Goal: Contribute content

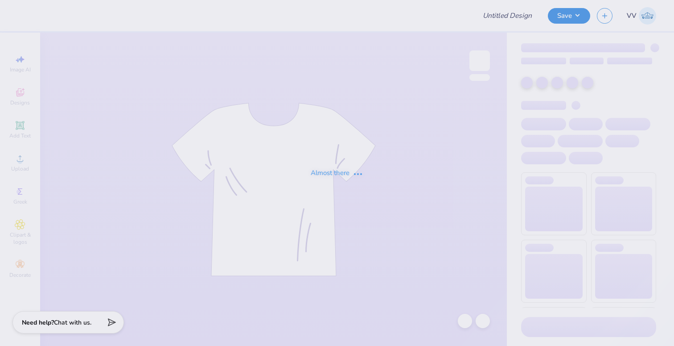
type input "AOII Fall PR 7"
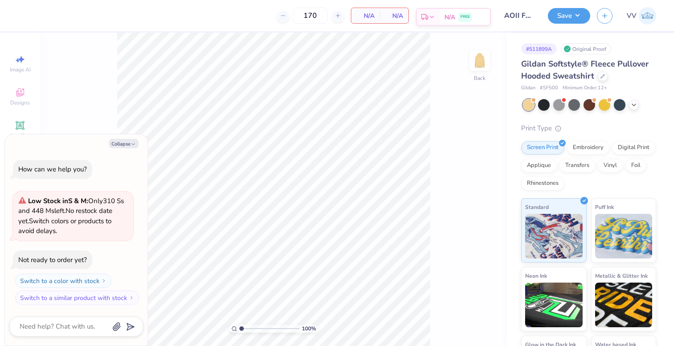
type textarea "x"
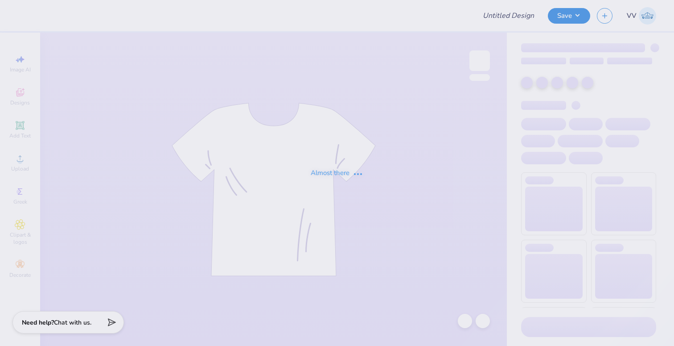
type input "AOII Fall PR 7"
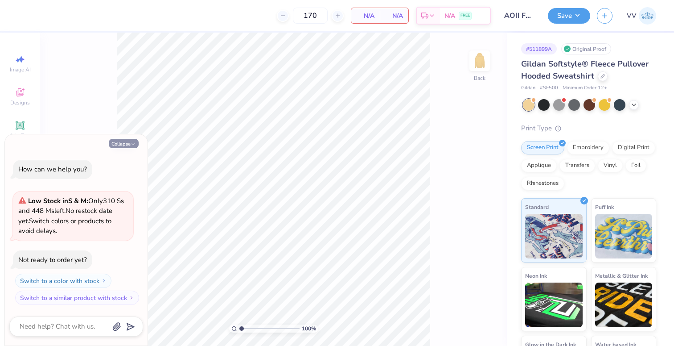
click at [122, 142] on button "Collapse" at bounding box center [124, 143] width 30 height 9
type textarea "x"
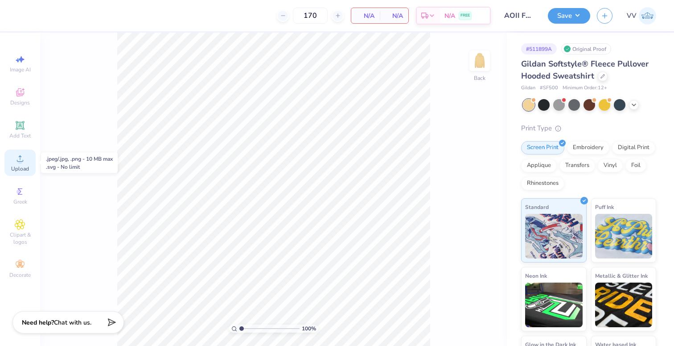
click at [24, 159] on icon at bounding box center [20, 158] width 11 height 11
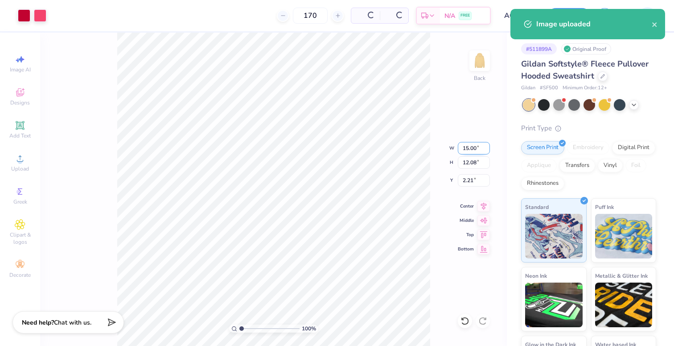
click at [469, 146] on input "15.00" at bounding box center [474, 148] width 32 height 12
type input "8.00"
type input "6.44"
type input "5.03"
click at [468, 146] on input "8.00" at bounding box center [474, 148] width 32 height 12
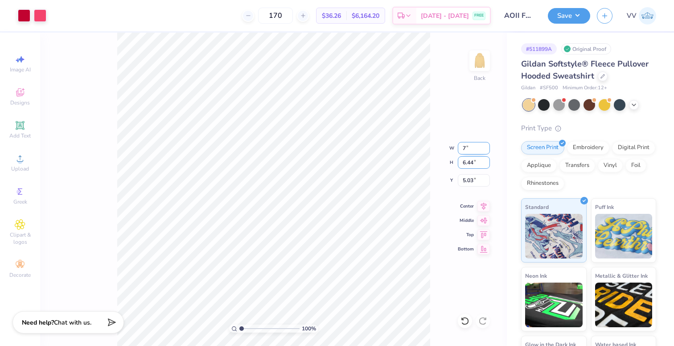
type input "7.00"
type input "5.64"
type input "3.00"
click at [468, 151] on input "7.00" at bounding box center [474, 148] width 32 height 12
type input "6.00"
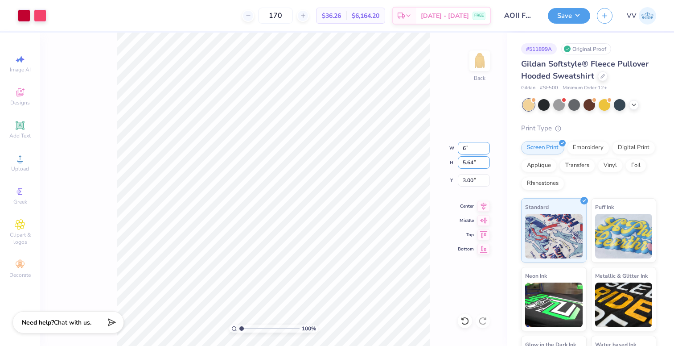
type input "4.83"
type input "3.00"
click at [486, 64] on img at bounding box center [480, 61] width 36 height 36
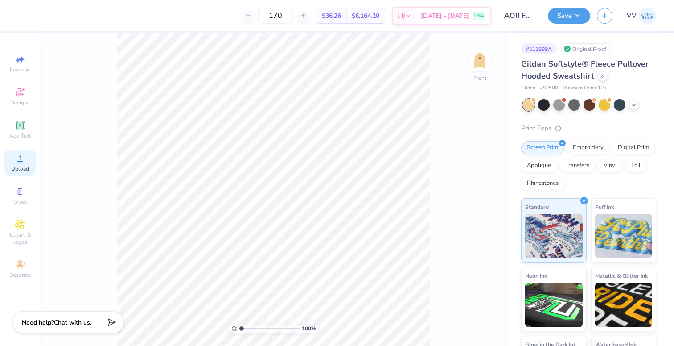
click at [19, 153] on icon at bounding box center [20, 158] width 11 height 11
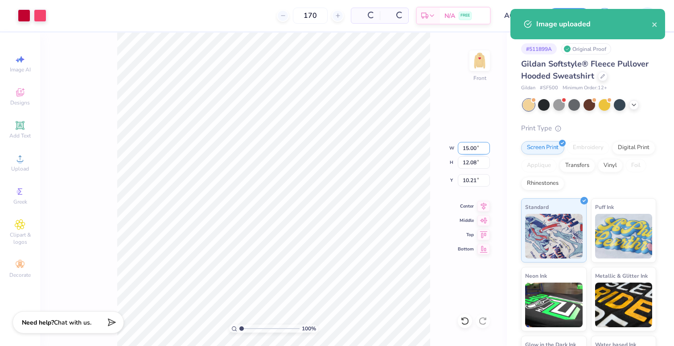
click at [468, 146] on input "15.00" at bounding box center [474, 148] width 32 height 12
type input "12.50"
type input "10.07"
type input "6.00"
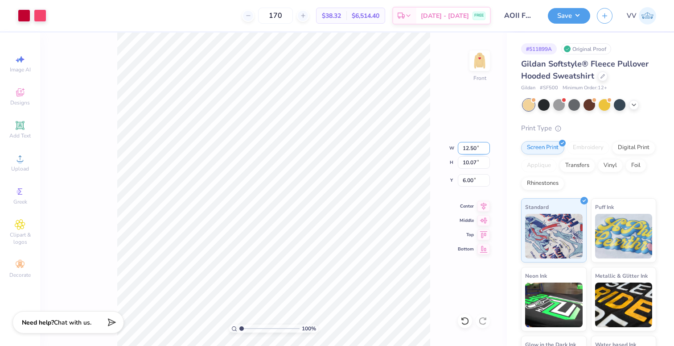
click at [467, 145] on input "12.50" at bounding box center [474, 148] width 32 height 12
type input "12.00"
type input "9.67"
type input "6.00"
click at [564, 16] on button "Save" at bounding box center [569, 15] width 42 height 16
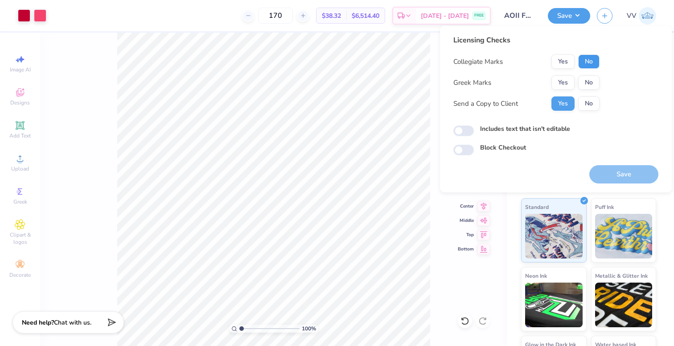
click at [585, 58] on button "No" at bounding box center [589, 61] width 21 height 14
click at [558, 85] on button "Yes" at bounding box center [563, 82] width 23 height 14
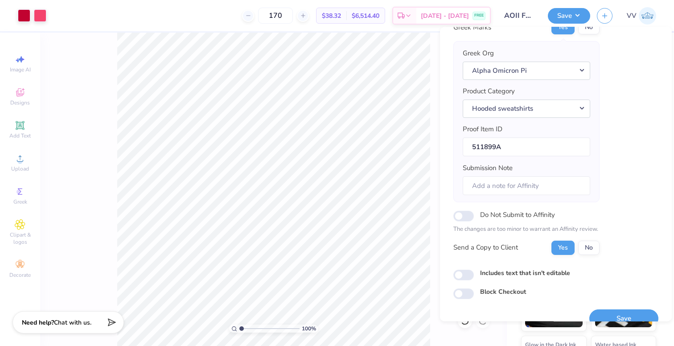
scroll to position [71, 0]
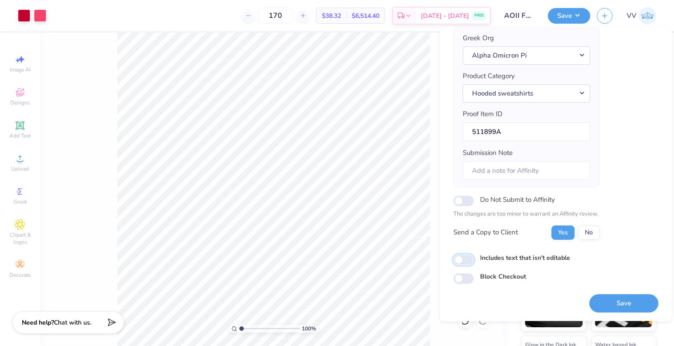
click at [457, 259] on input "Includes text that isn't editable" at bounding box center [464, 259] width 21 height 11
checkbox input "true"
click at [607, 299] on button "Save" at bounding box center [624, 303] width 69 height 18
